Goal: Task Accomplishment & Management: Complete application form

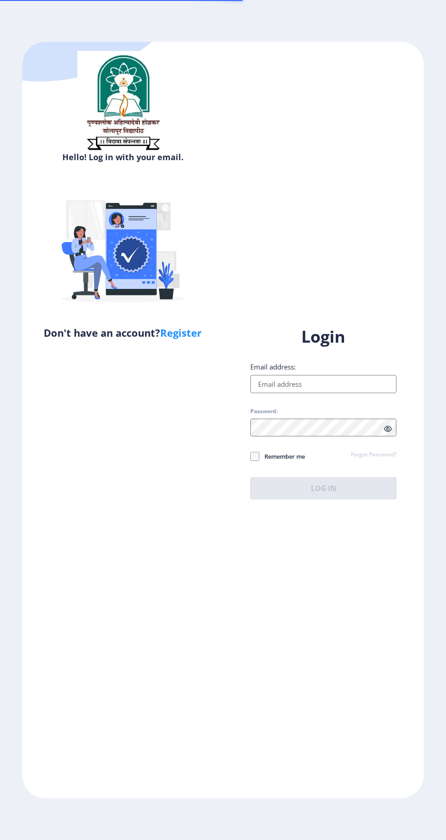
click at [322, 393] on input "Email address:" at bounding box center [323, 384] width 146 height 18
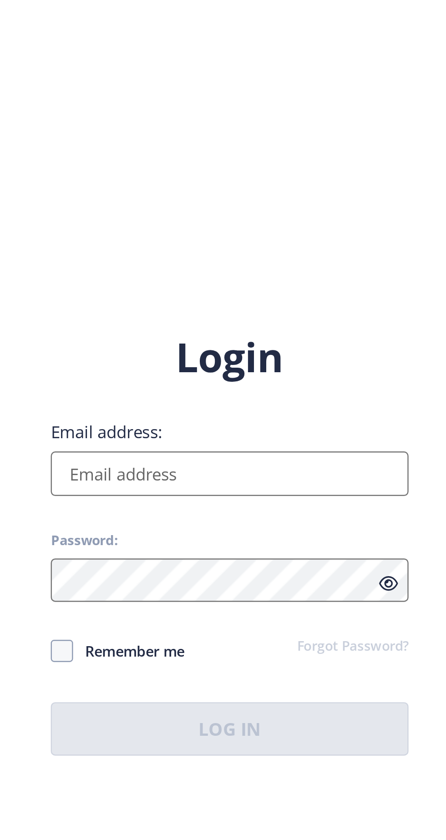
scroll to position [24, 0]
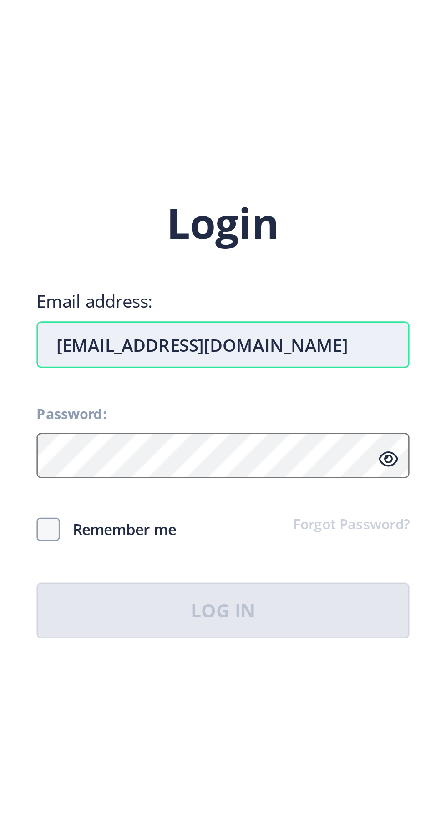
type input "[EMAIL_ADDRESS][DOMAIN_NAME]"
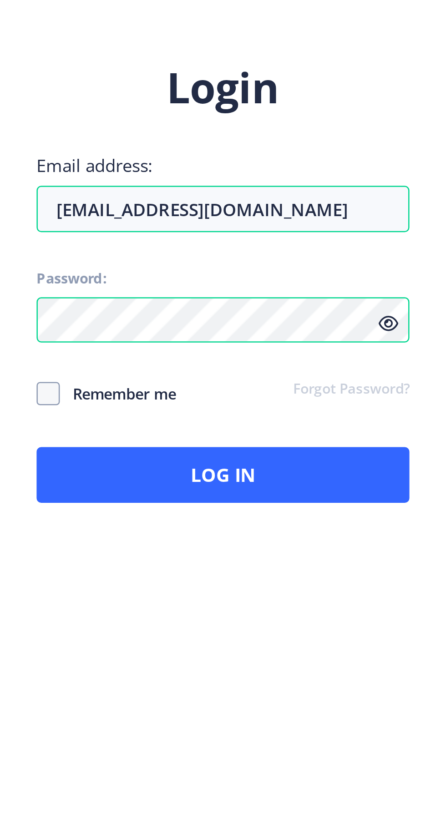
click at [265, 451] on span "Remember me" at bounding box center [281, 456] width 45 height 11
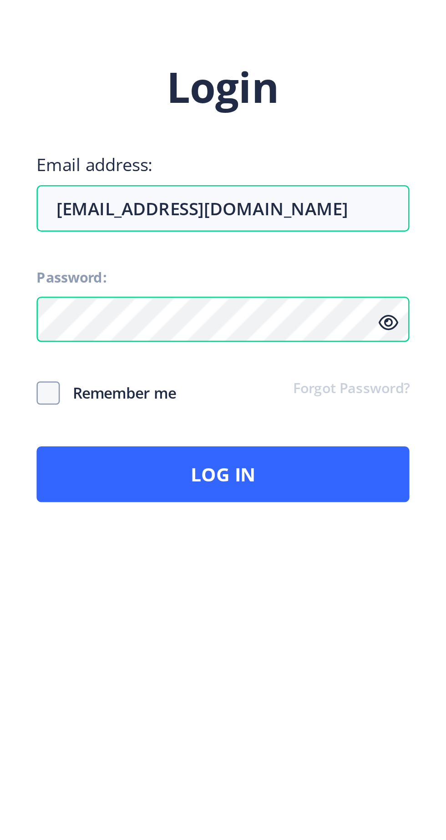
click at [295, 451] on span "Remember me" at bounding box center [281, 456] width 45 height 11
click at [251, 456] on input "Remember me" at bounding box center [250, 456] width 0 height 0
checkbox input "true"
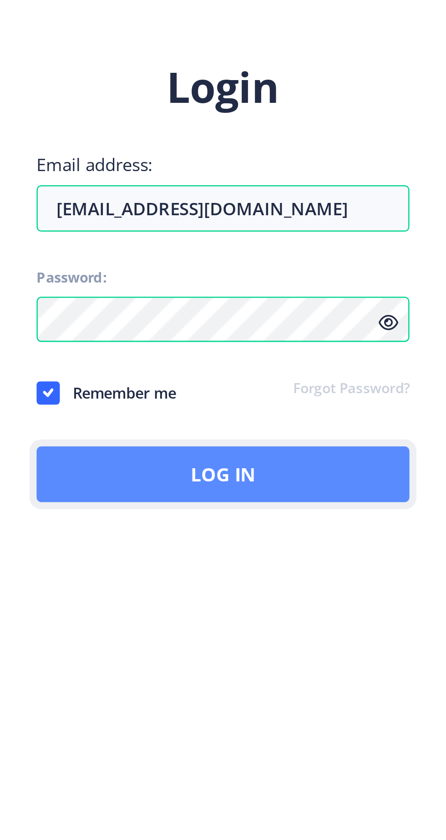
click at [373, 480] on button "Log In" at bounding box center [323, 488] width 146 height 22
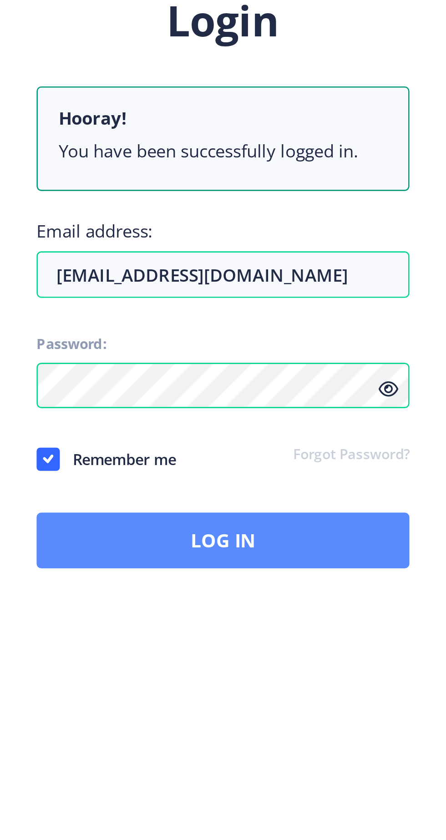
scroll to position [24, 0]
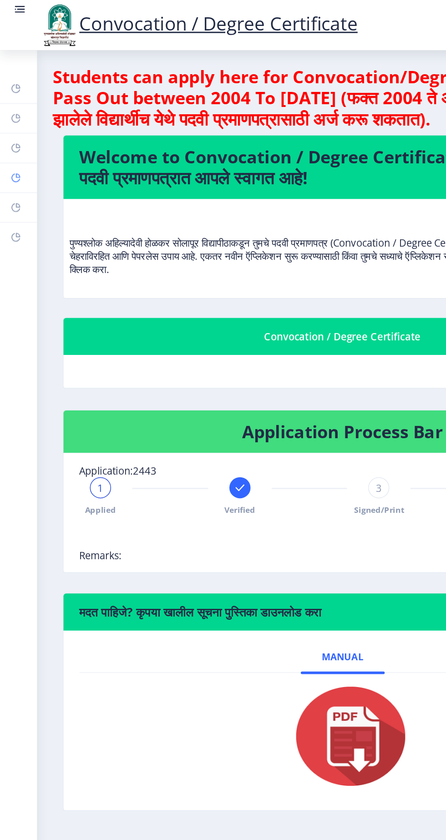
click at [8, 123] on rect at bounding box center [10, 122] width 7 height 7
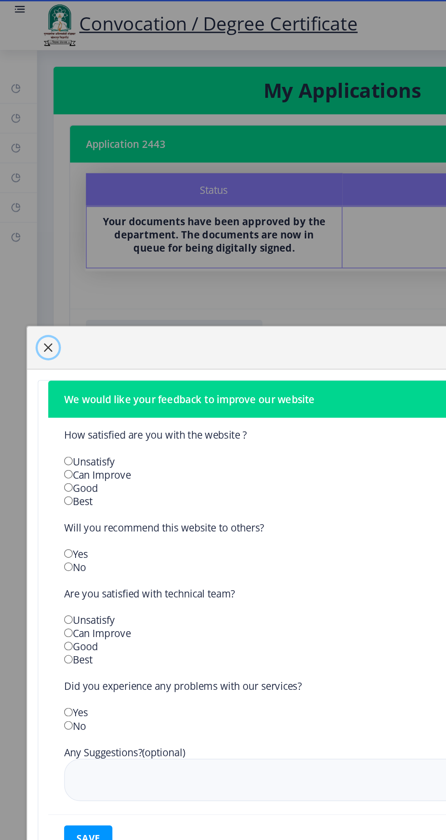
click at [37, 243] on span "button" at bounding box center [33, 239] width 7 height 7
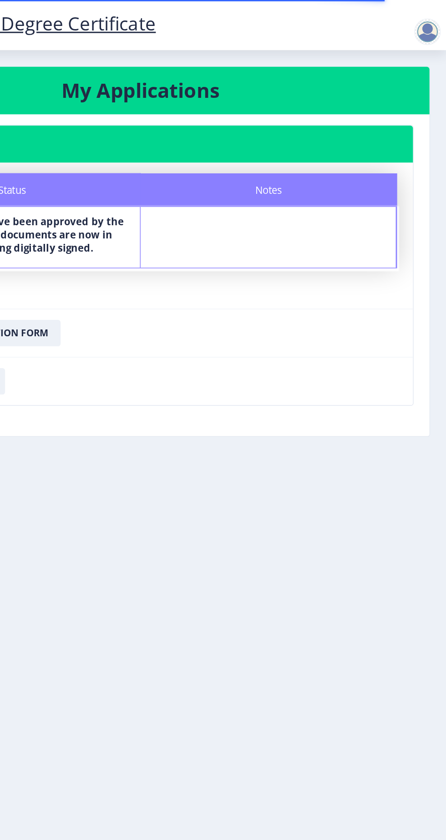
click at [442, 23] on div at bounding box center [433, 22] width 18 height 18
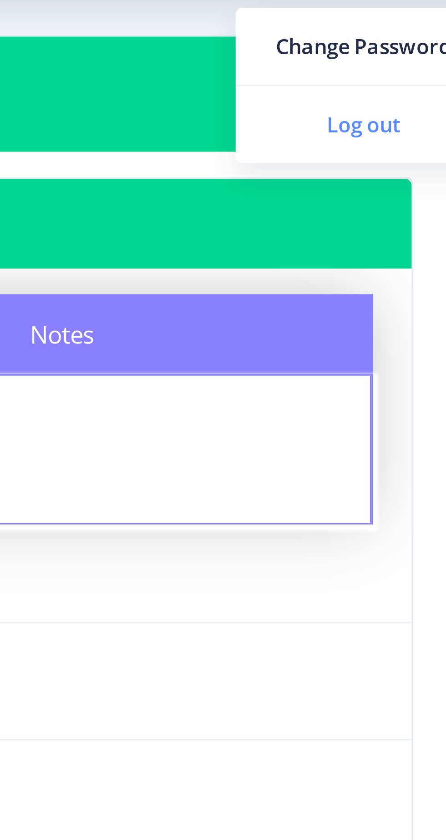
click at [411, 70] on span "Log out" at bounding box center [409, 70] width 58 height 11
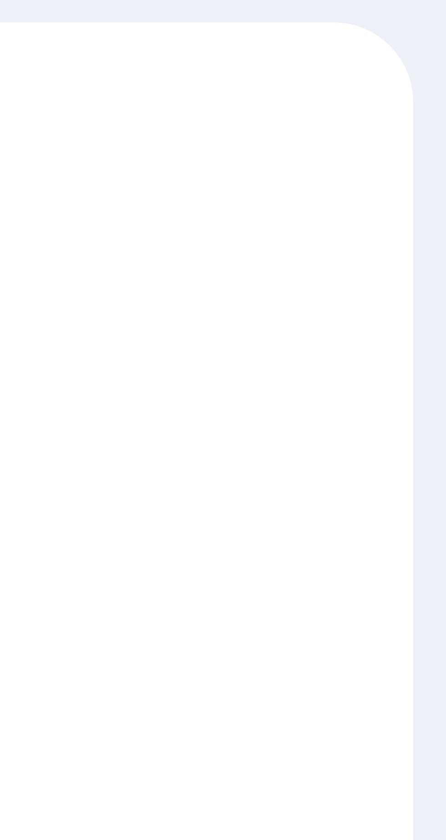
click at [410, 39] on div "Hello! Log in with your email. Don't have an account? Register Login Email addr…" at bounding box center [223, 420] width 446 height 840
